Goal: Find specific fact: Find specific fact

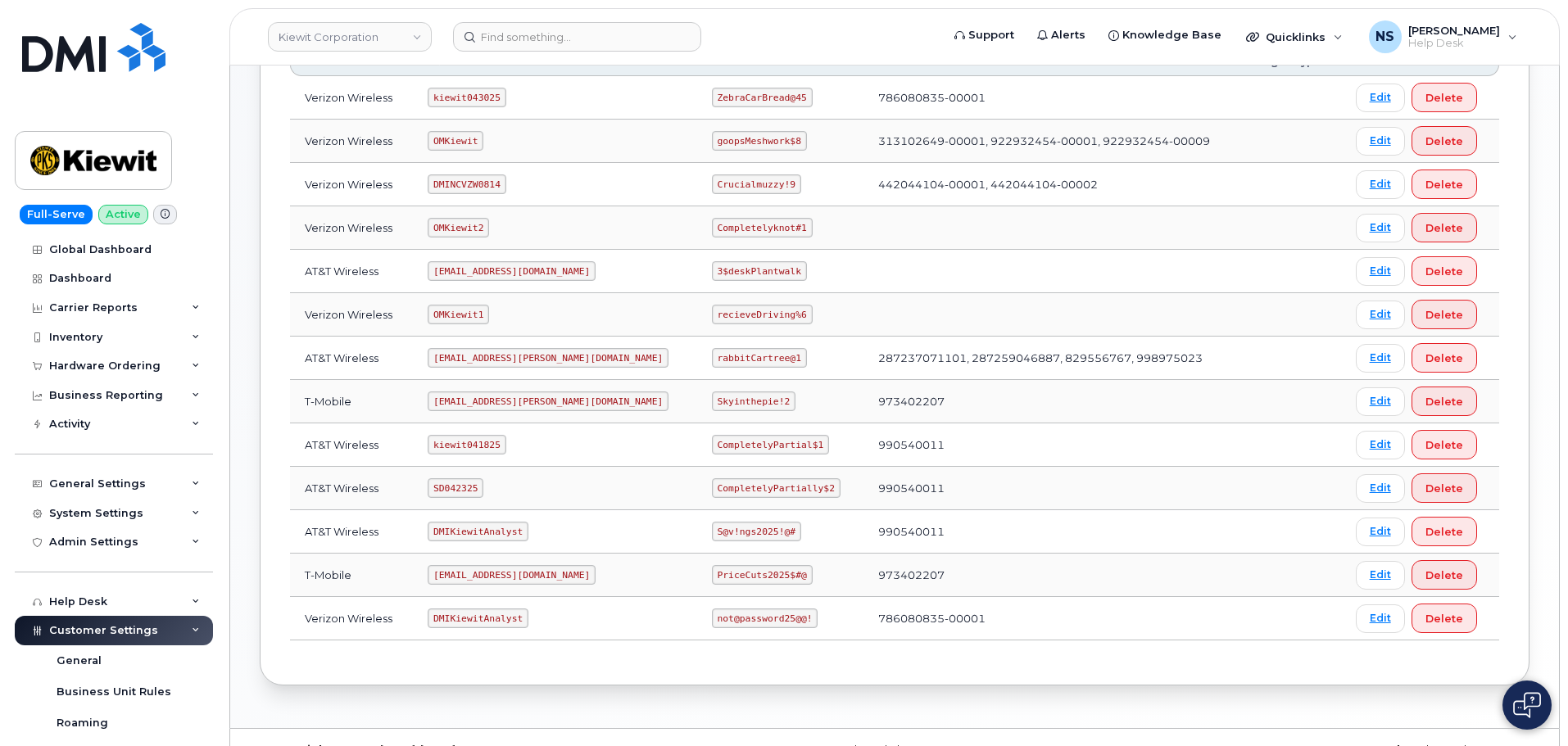
scroll to position [328, 0]
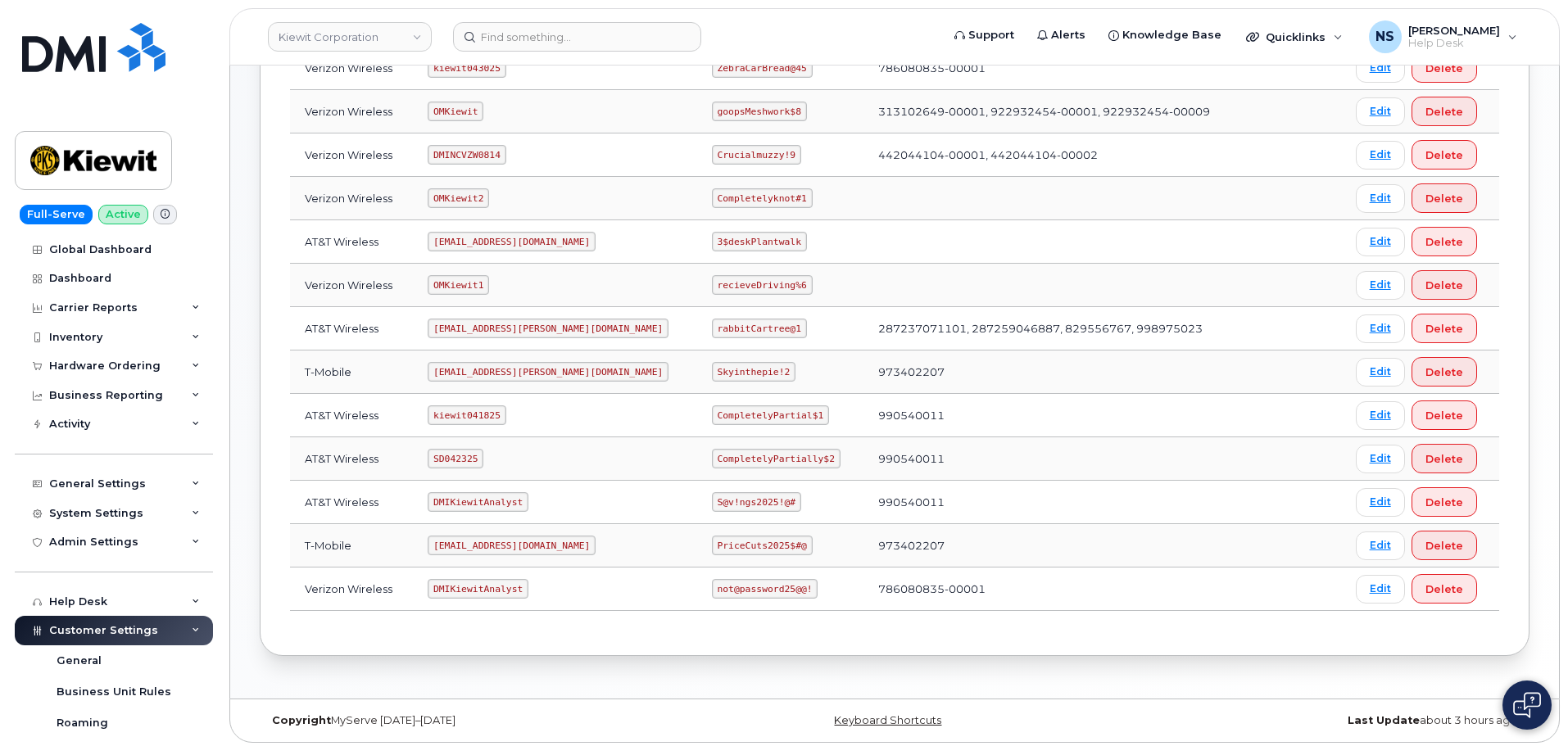
click at [491, 327] on code "ms-kiewit@dminc.com" at bounding box center [548, 329] width 241 height 20
click at [491, 326] on code "ms-kiewit@dminc.com" at bounding box center [548, 329] width 241 height 20
click at [491, 325] on code "ms-kiewit@dminc.com" at bounding box center [548, 329] width 241 height 20
copy code "ms-kiewit@dminc.com"
click at [712, 331] on code "rabbitCartree@1" at bounding box center [760, 329] width 95 height 20
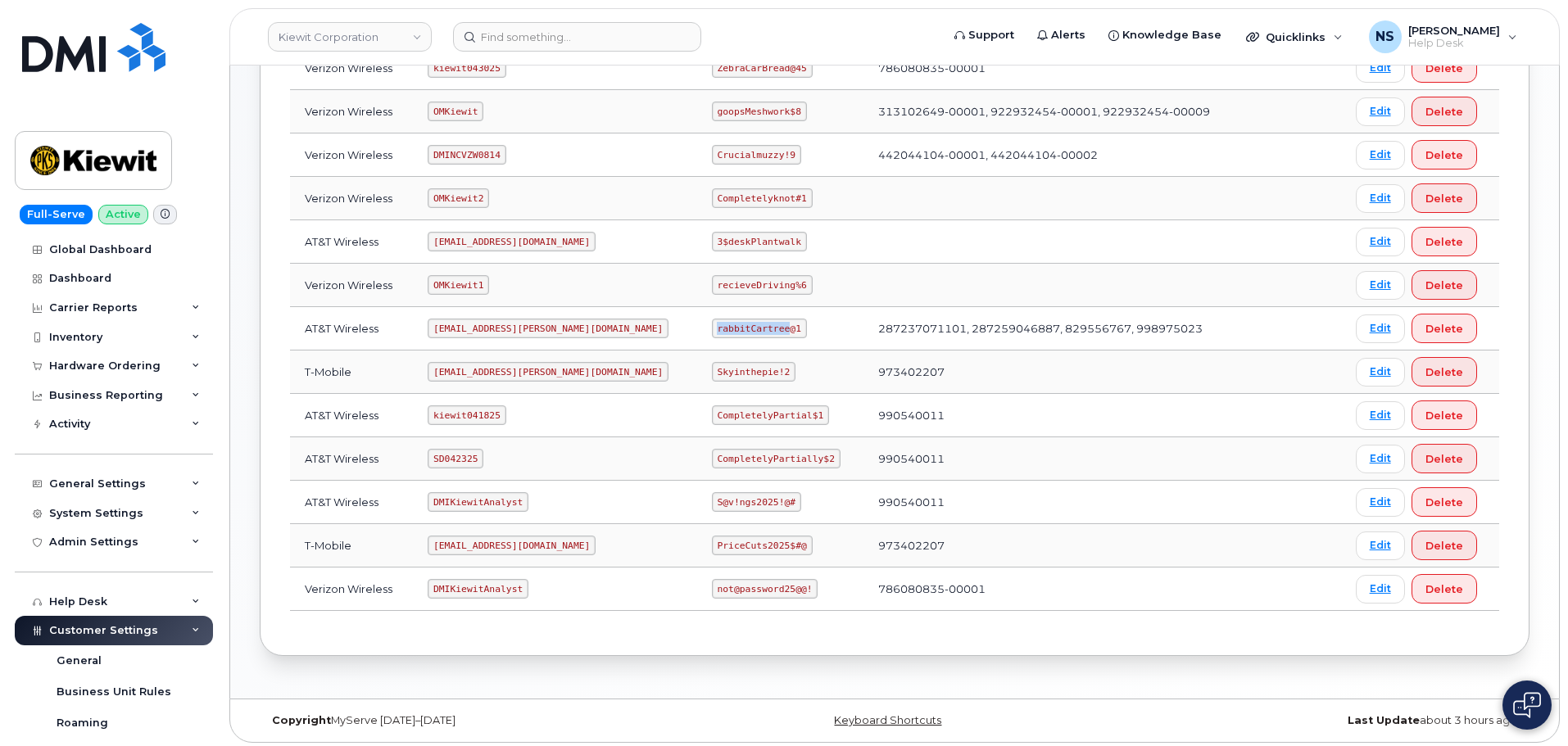
click at [712, 330] on code "rabbitCartree@1" at bounding box center [760, 329] width 95 height 20
click at [712, 328] on code "rabbitCartree@1" at bounding box center [760, 329] width 95 height 20
click at [712, 322] on code "rabbitCartree@1" at bounding box center [760, 329] width 95 height 20
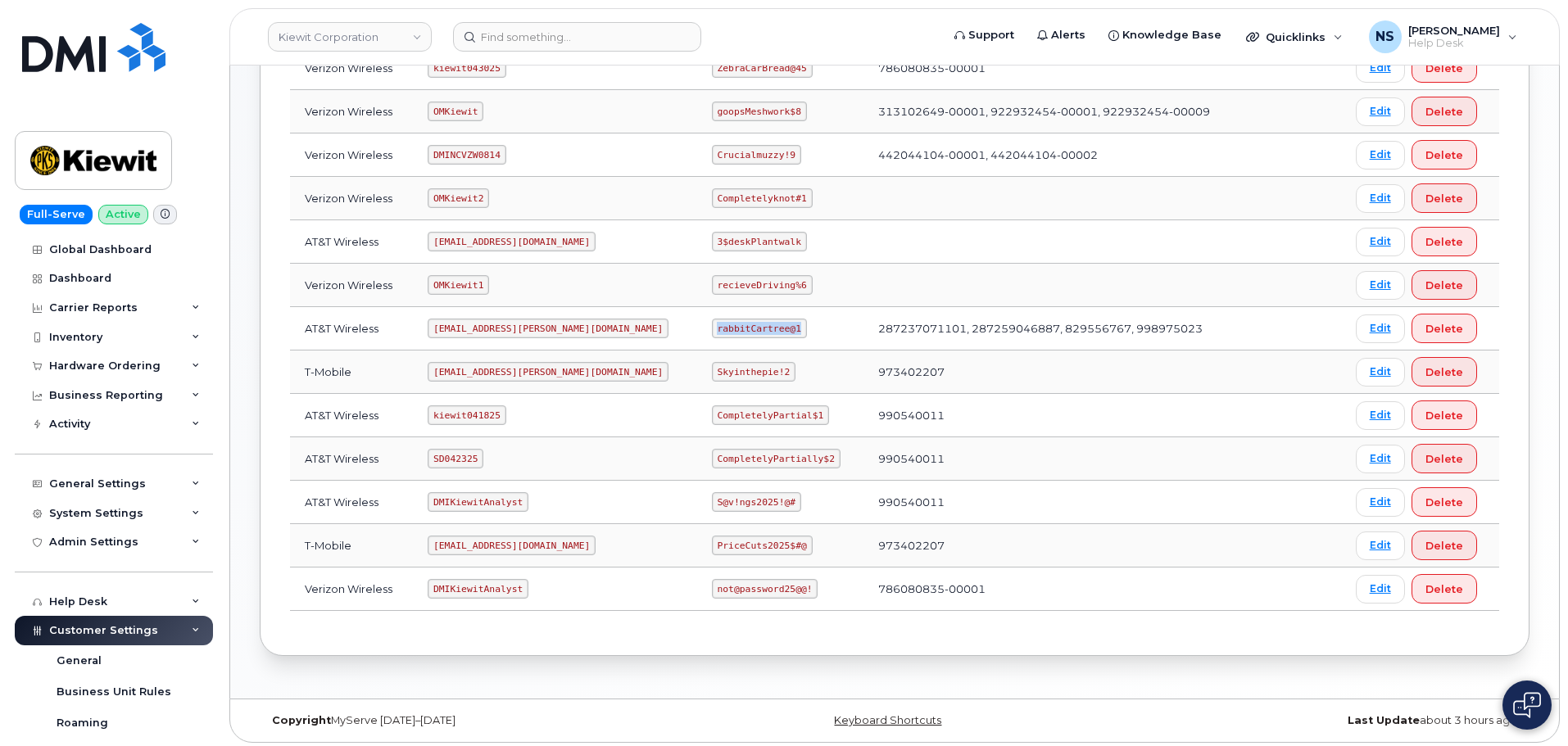
copy code "rabbitCartree@1"
click at [574, 30] on input at bounding box center [577, 37] width 248 height 29
paste input "5512849393"
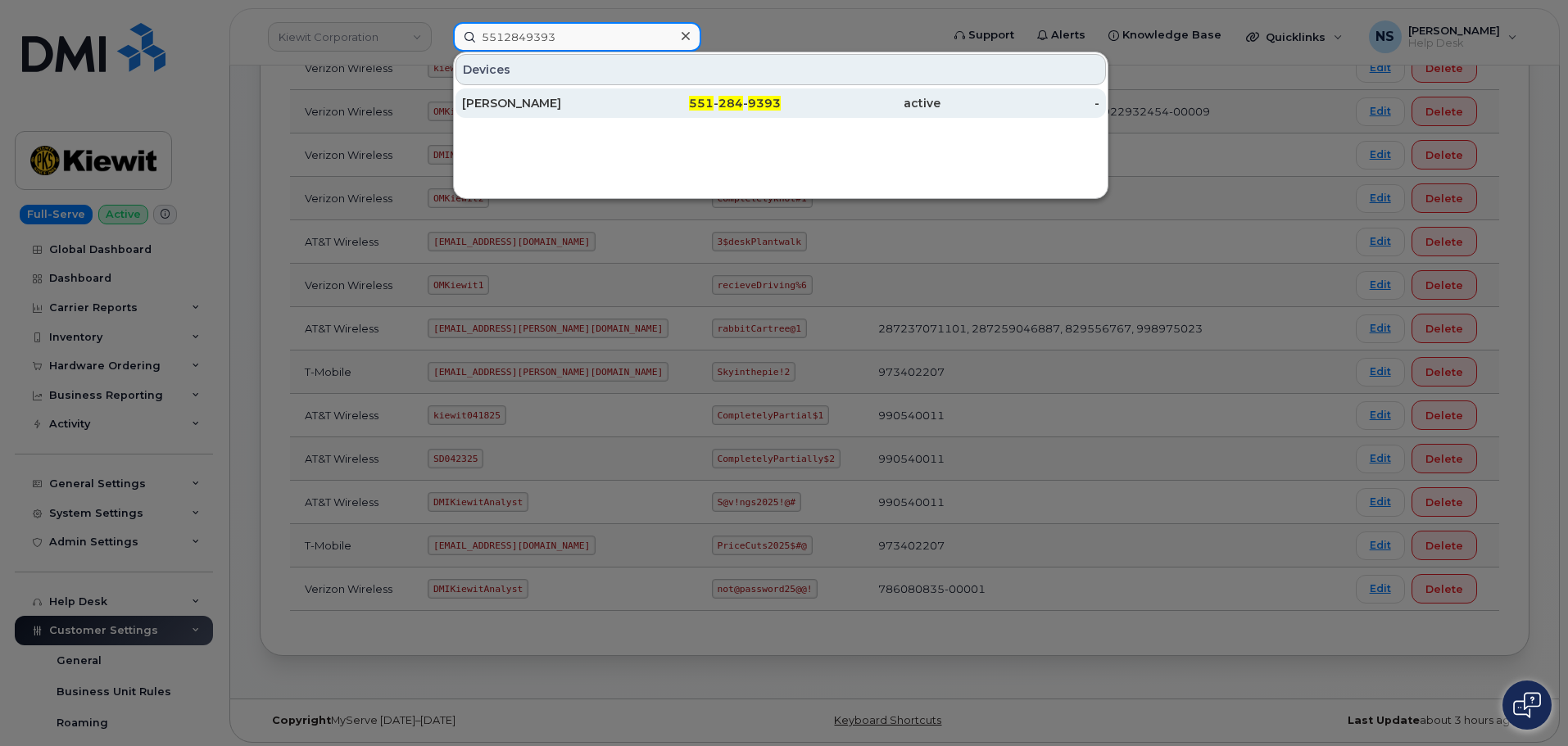
type input "5512849393"
click at [596, 97] on div "EVAN VONA" at bounding box center [542, 103] width 160 height 16
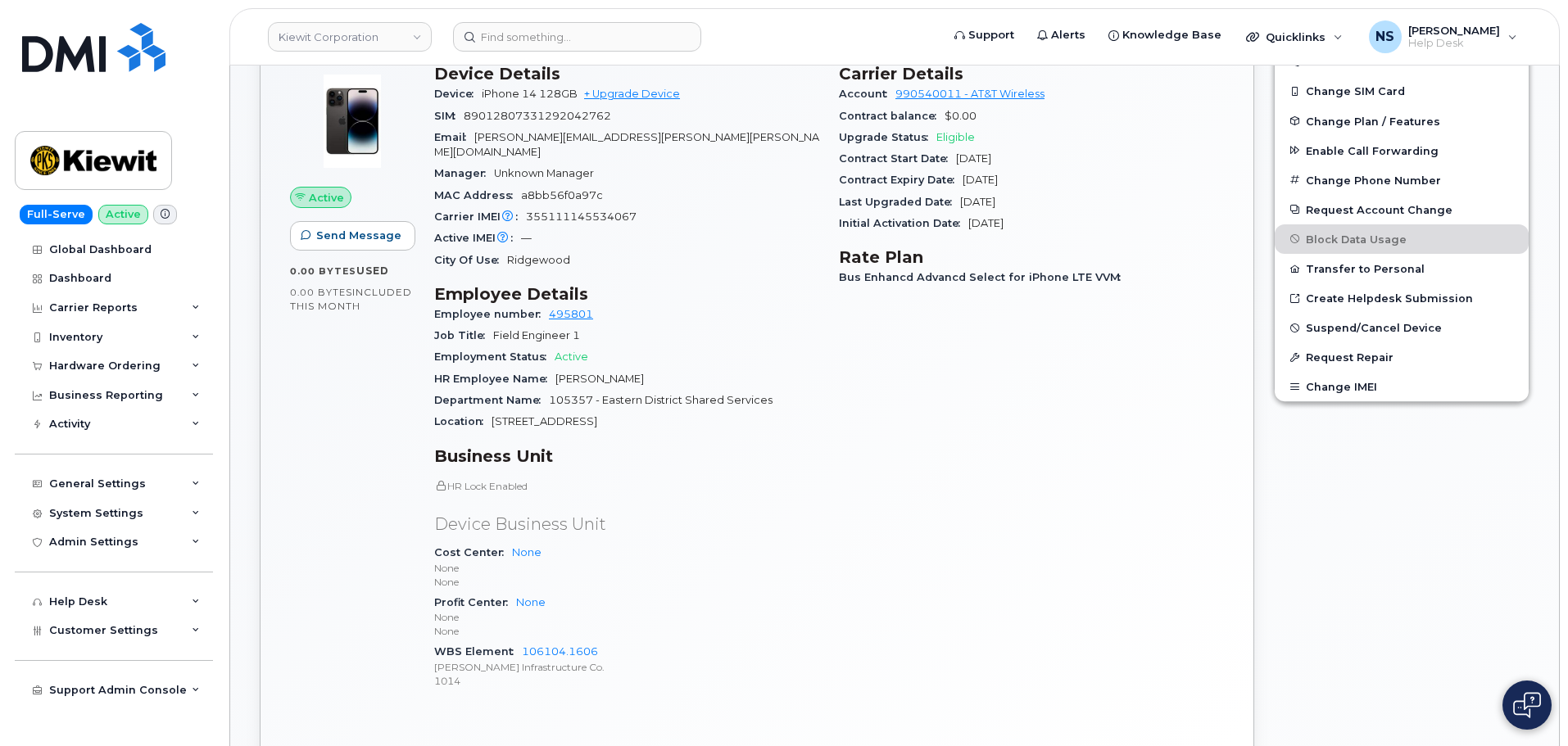
scroll to position [163, 0]
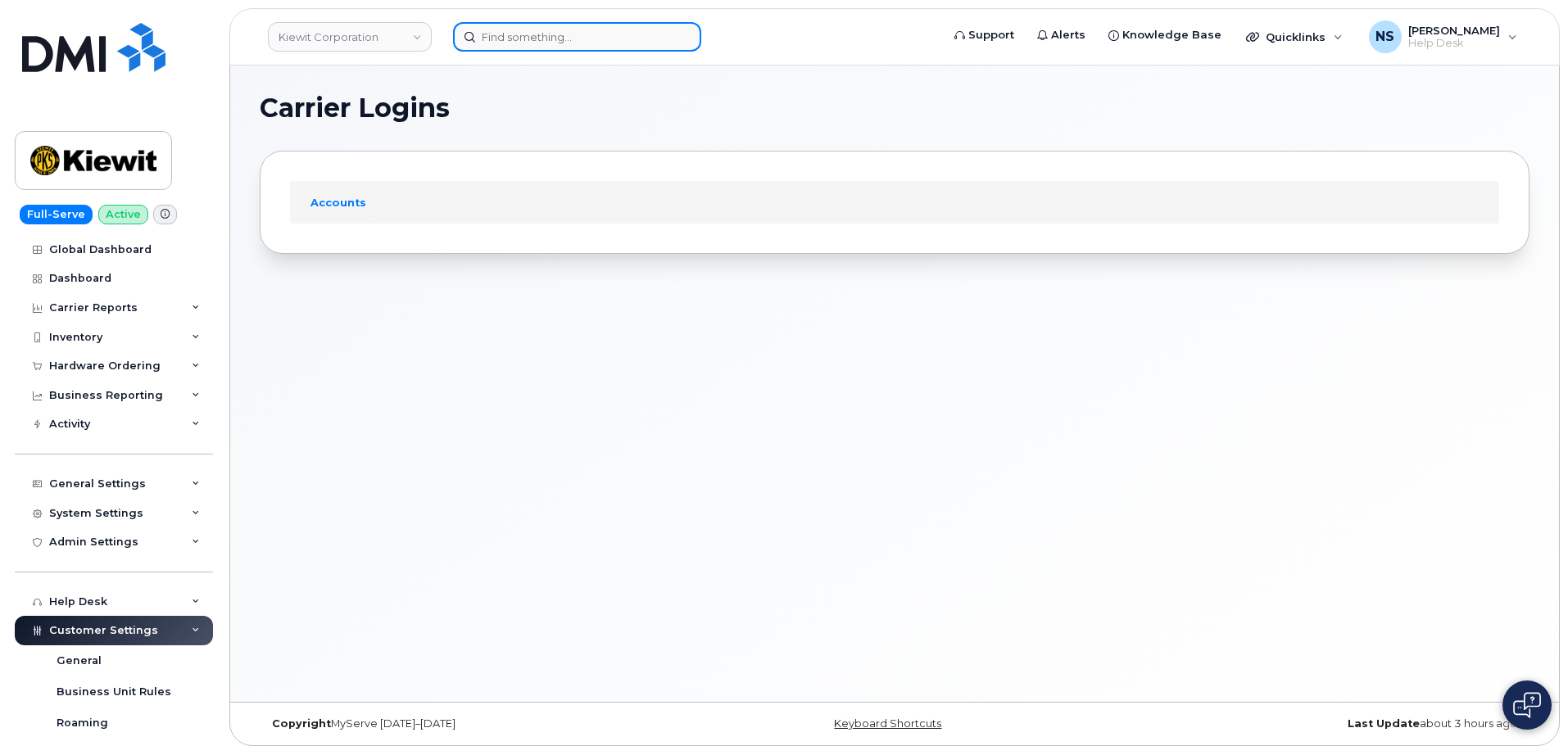
click at [541, 32] on input at bounding box center [577, 37] width 248 height 29
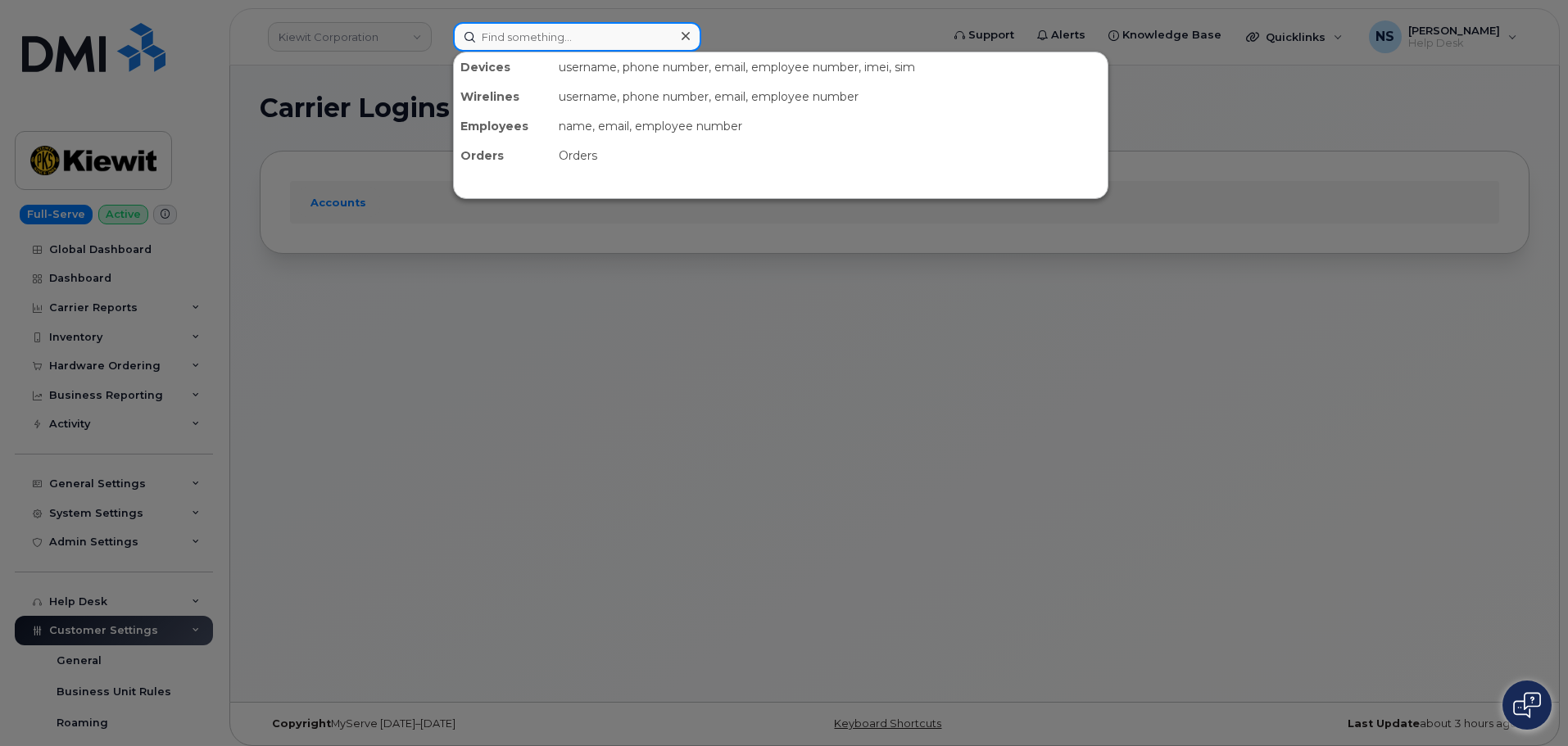
paste input "5512849393"
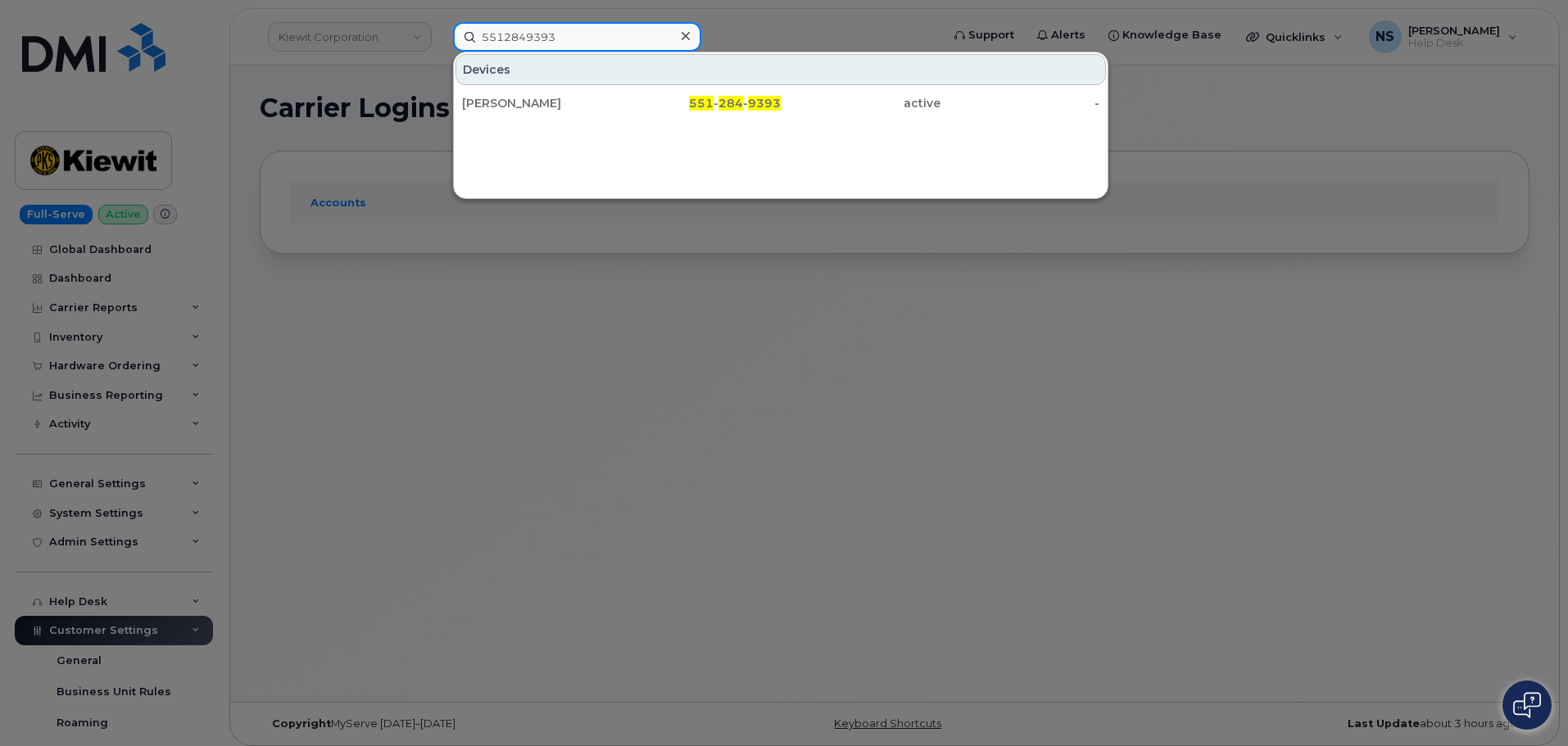
type input "5512849393"
click at [640, 120] on div "Devices EVAN VONA 551 - 284 - 9393 active -" at bounding box center [781, 125] width 656 height 147
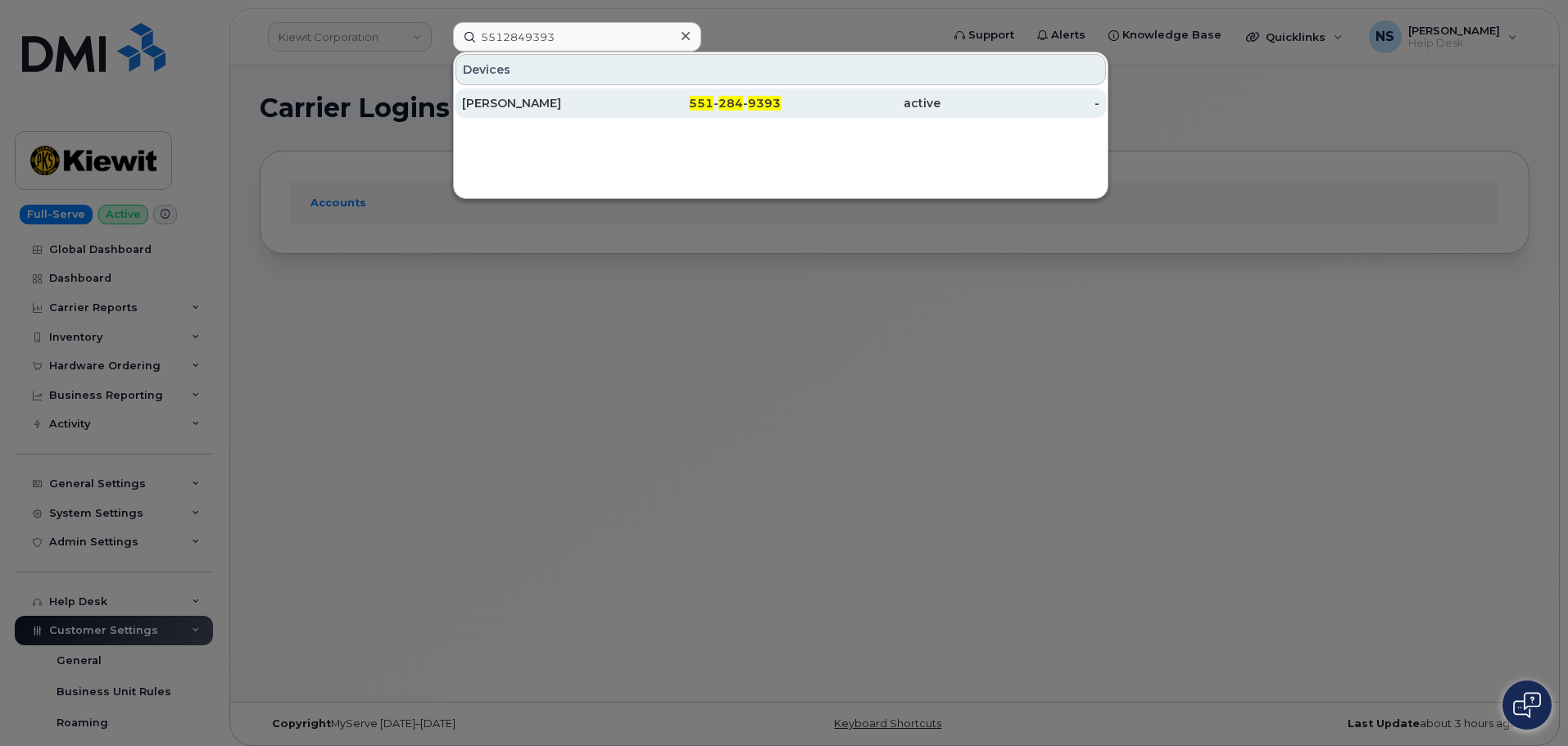
click at [632, 100] on div "551 - 284 - 9393" at bounding box center [701, 103] width 160 height 16
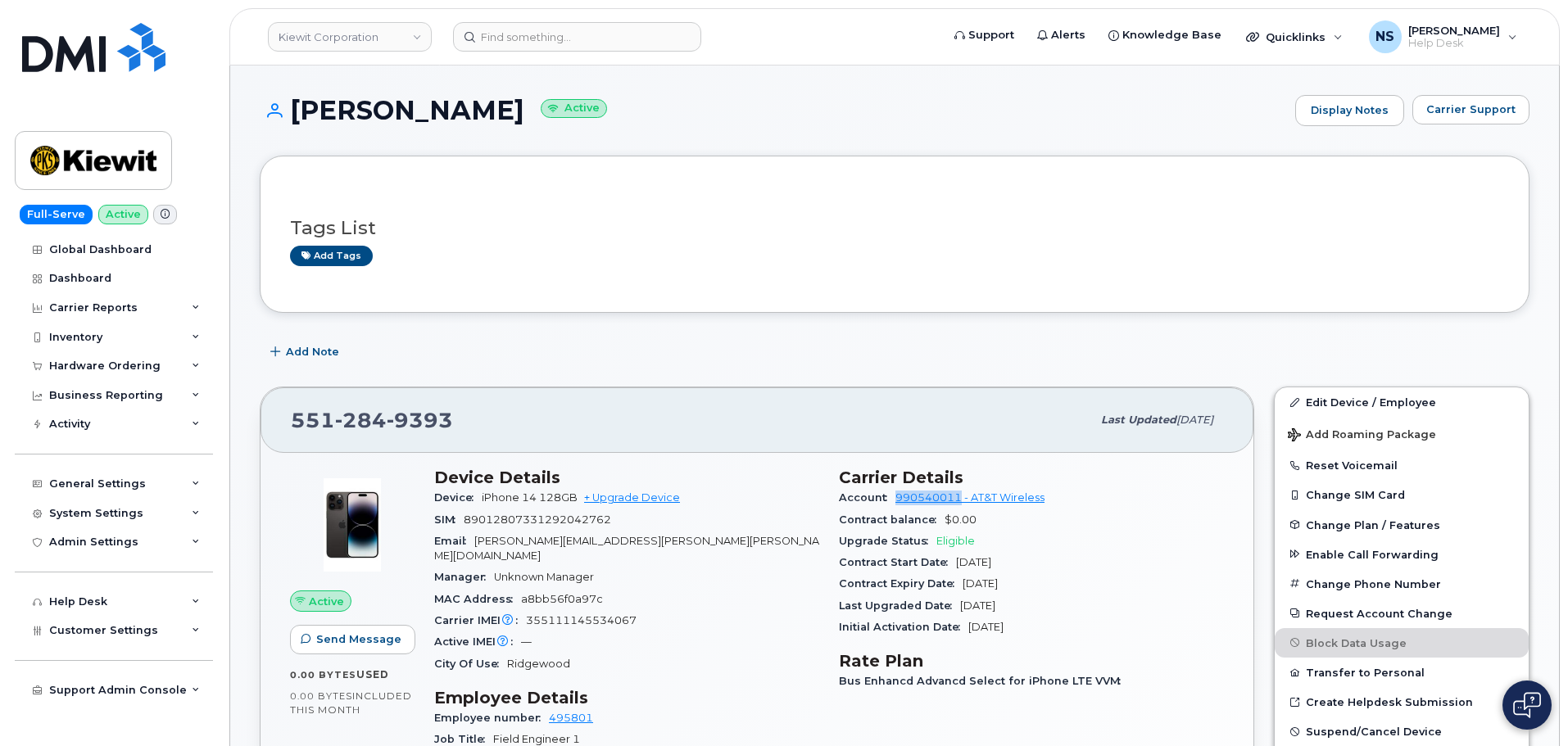
drag, startPoint x: 893, startPoint y: 499, endPoint x: 960, endPoint y: 497, distance: 67.0
click at [960, 497] on div "Account 990540011 - AT&T Wireless" at bounding box center [1032, 498] width 385 height 21
copy link "990540011"
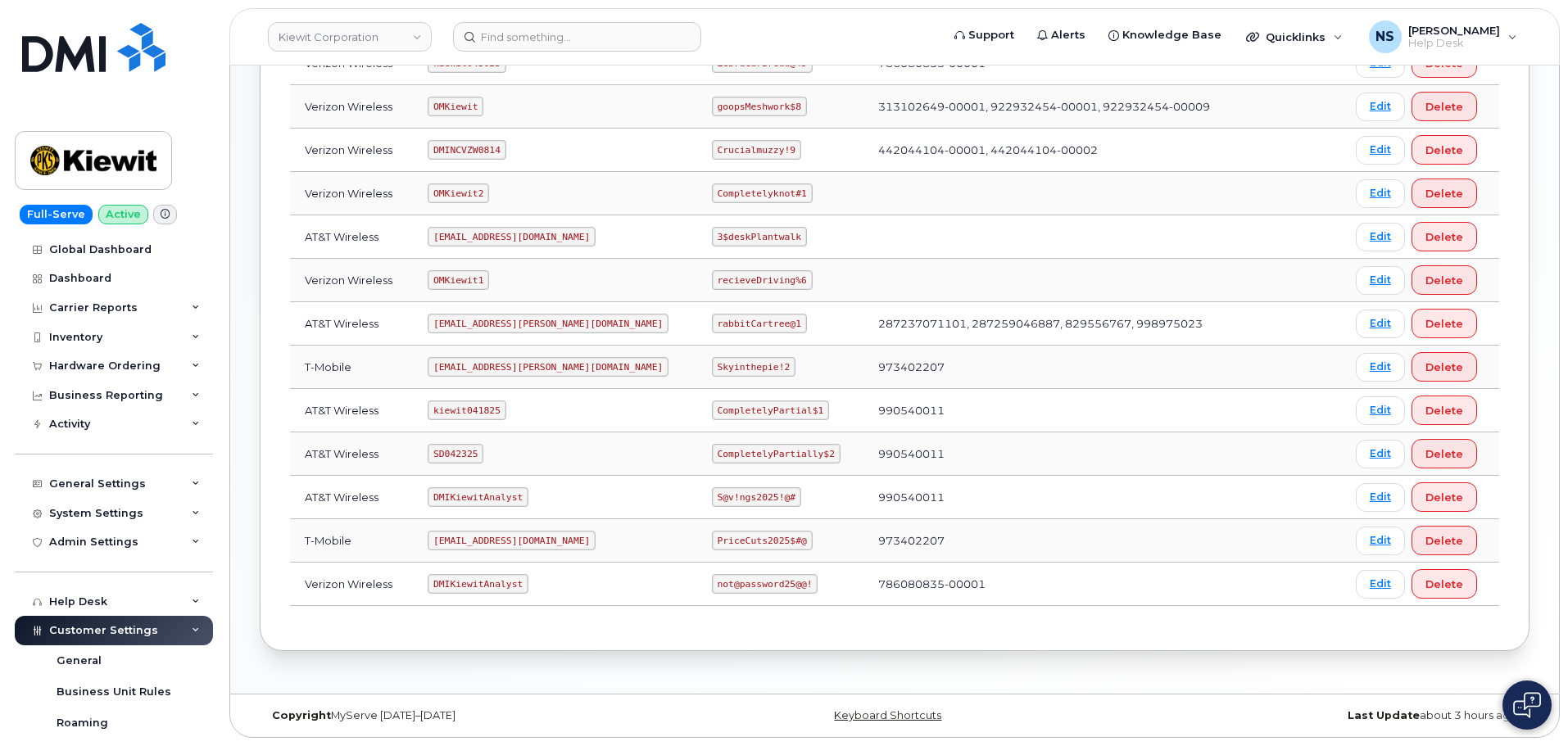
scroll to position [251, 0]
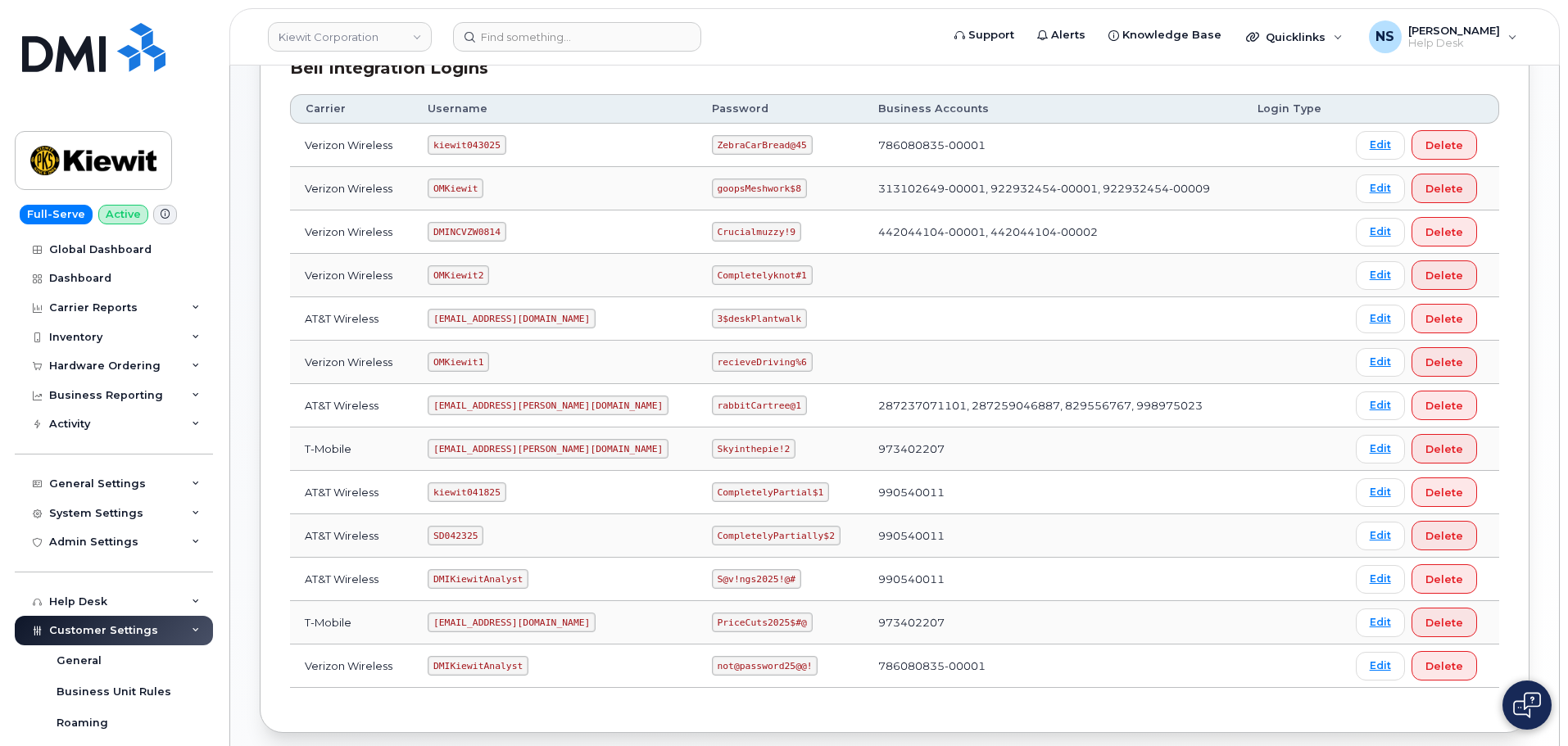
click at [469, 531] on code "SD042325" at bounding box center [455, 536] width 56 height 20
copy code "SD042325"
click at [712, 539] on code "CompletelyPartially$2" at bounding box center [776, 536] width 129 height 20
click at [712, 538] on code "CompletelyPartially$2" at bounding box center [776, 536] width 129 height 20
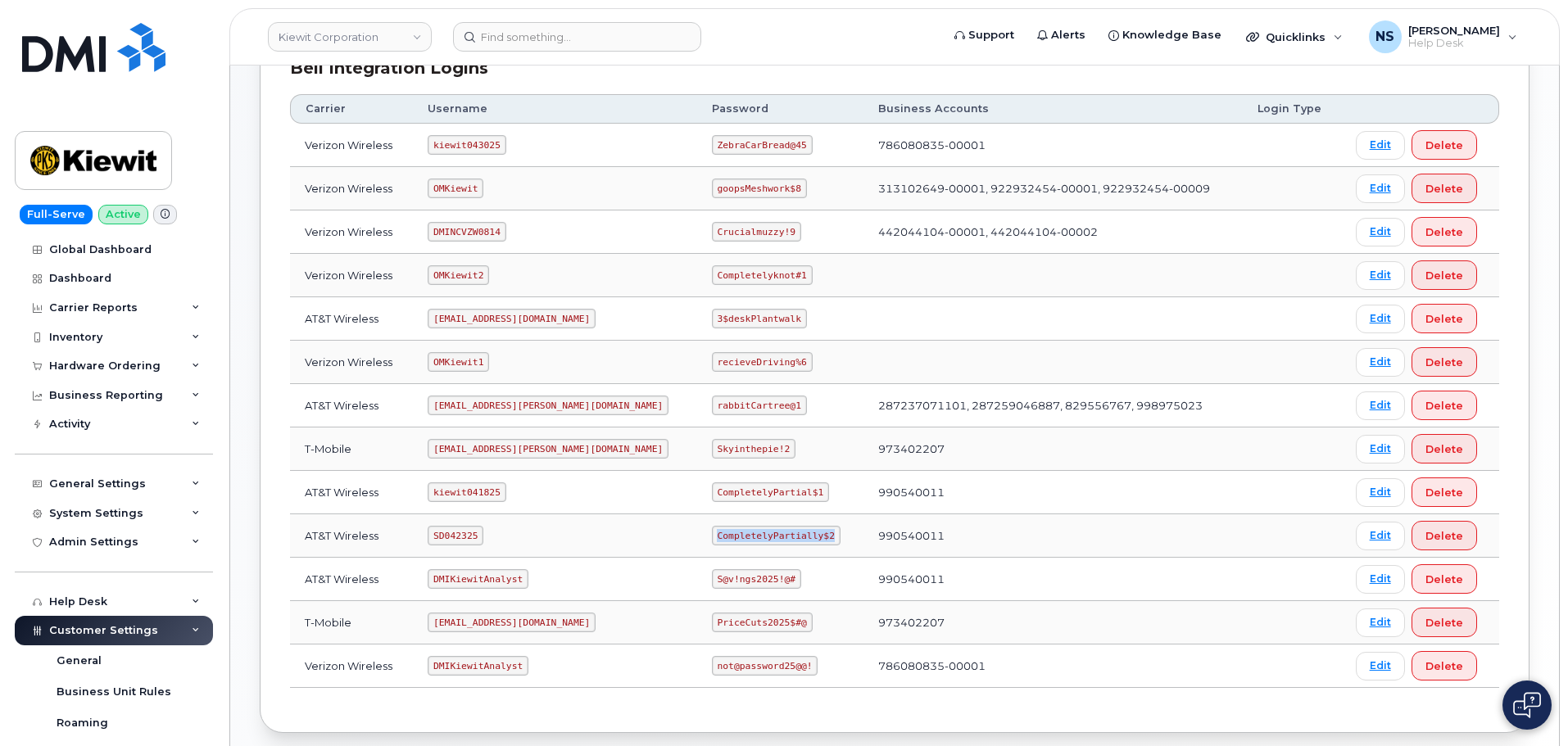
click at [712, 538] on code "CompletelyPartially$2" at bounding box center [776, 536] width 129 height 20
copy code "CompletelyPartially$2"
